Goal: Task Accomplishment & Management: Manage account settings

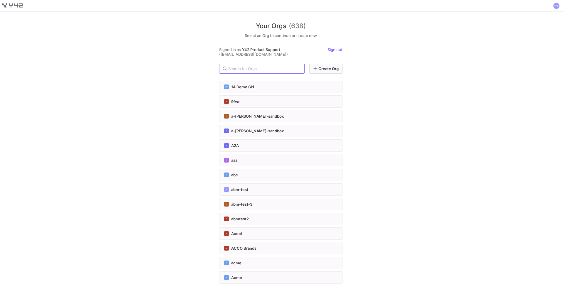
click at [554, 5] on span at bounding box center [556, 5] width 7 height 7
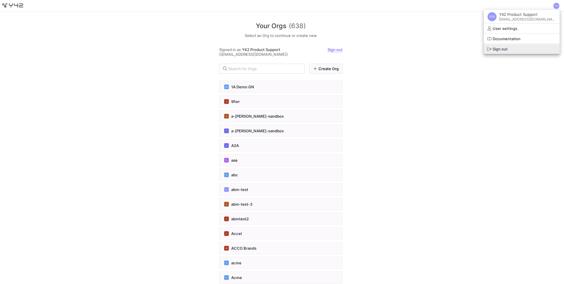
click at [507, 51] on span "Sign out" at bounding box center [499, 49] width 15 height 5
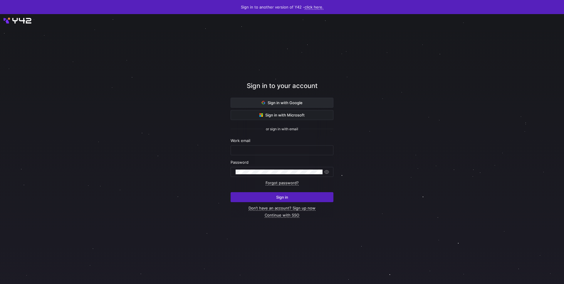
click at [271, 101] on span "Sign in with Google" at bounding box center [282, 102] width 41 height 5
